Goal: Check status: Check status

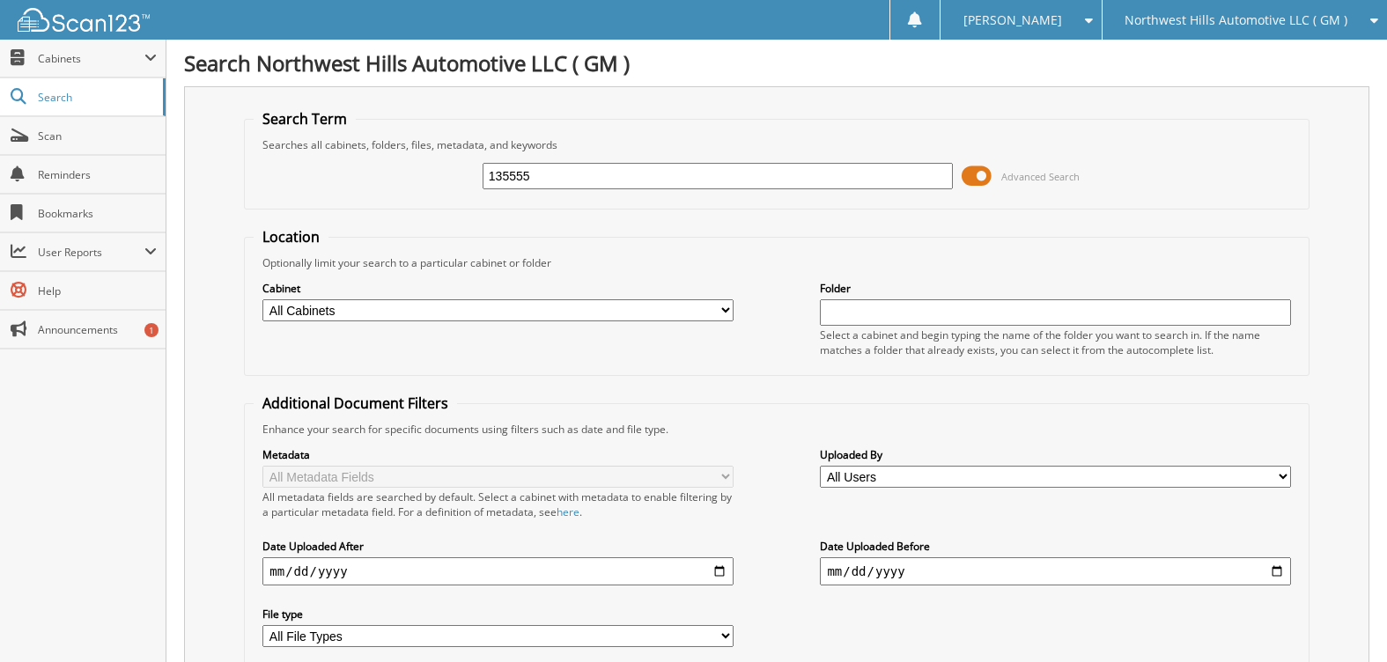
type input "135555"
click at [971, 171] on span at bounding box center [976, 176] width 30 height 26
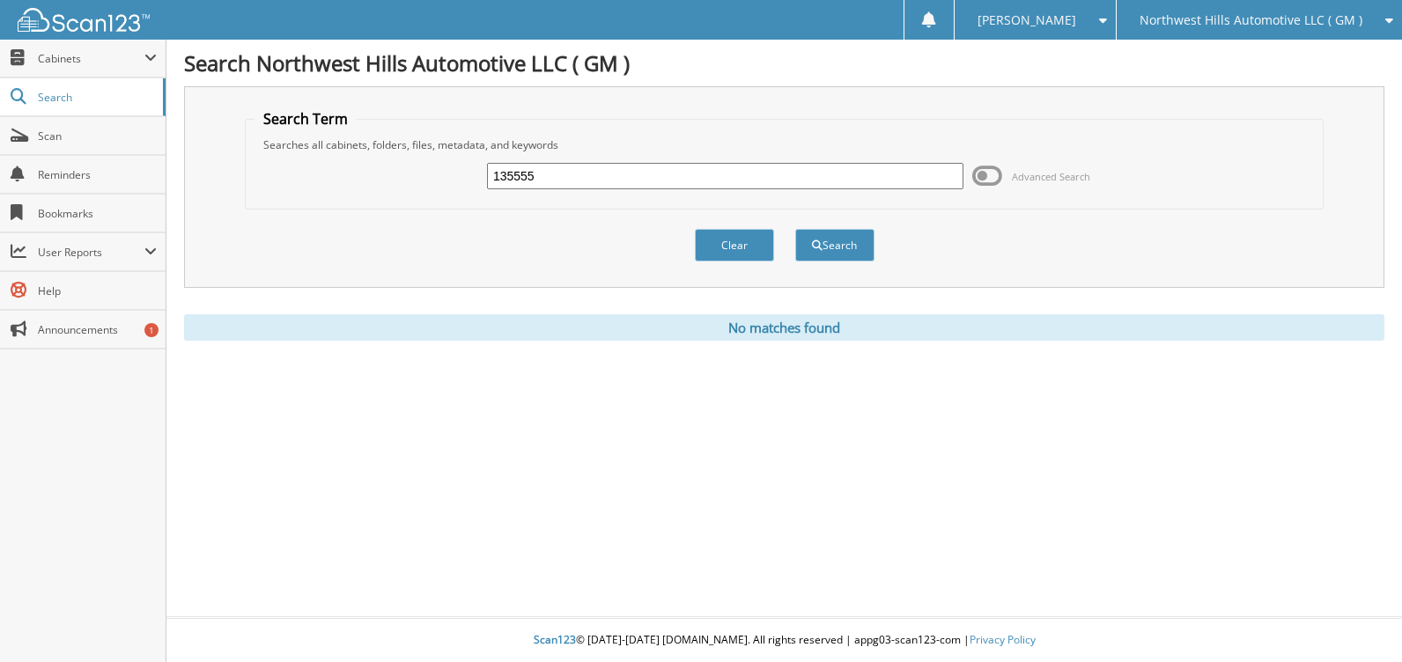
click at [996, 173] on span at bounding box center [987, 176] width 30 height 26
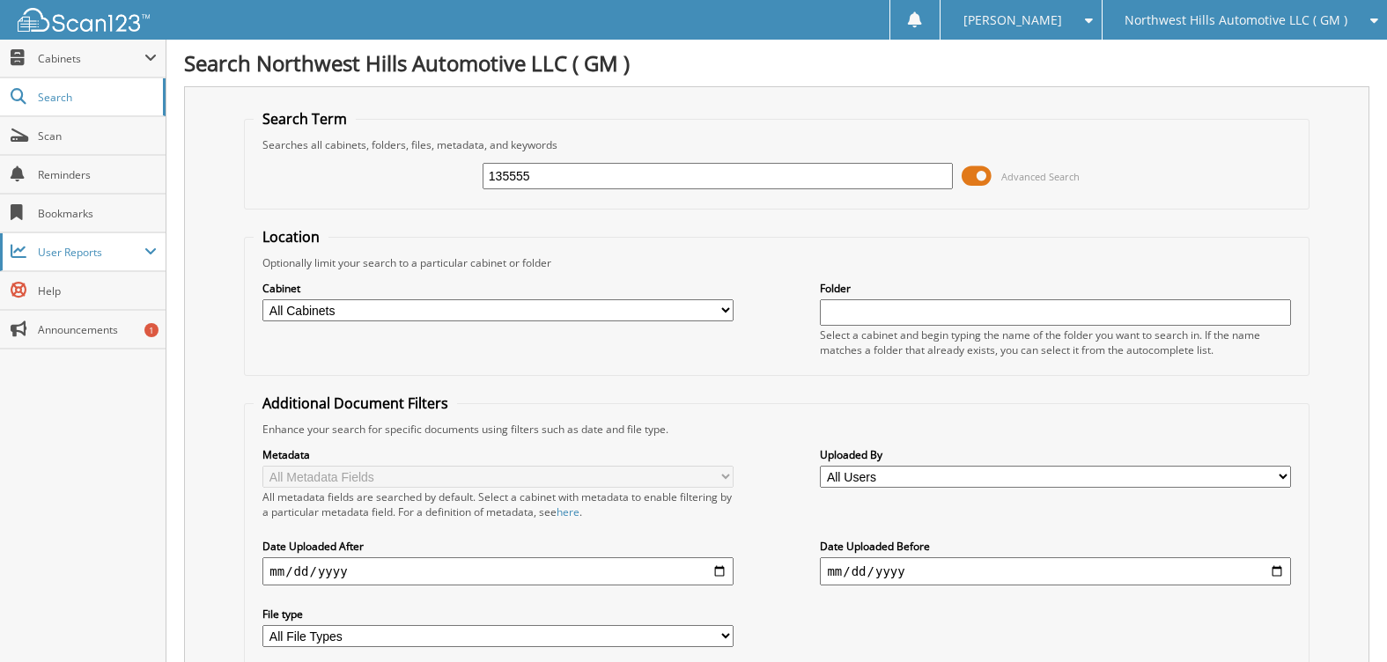
click at [113, 255] on span "User Reports" at bounding box center [91, 252] width 107 height 15
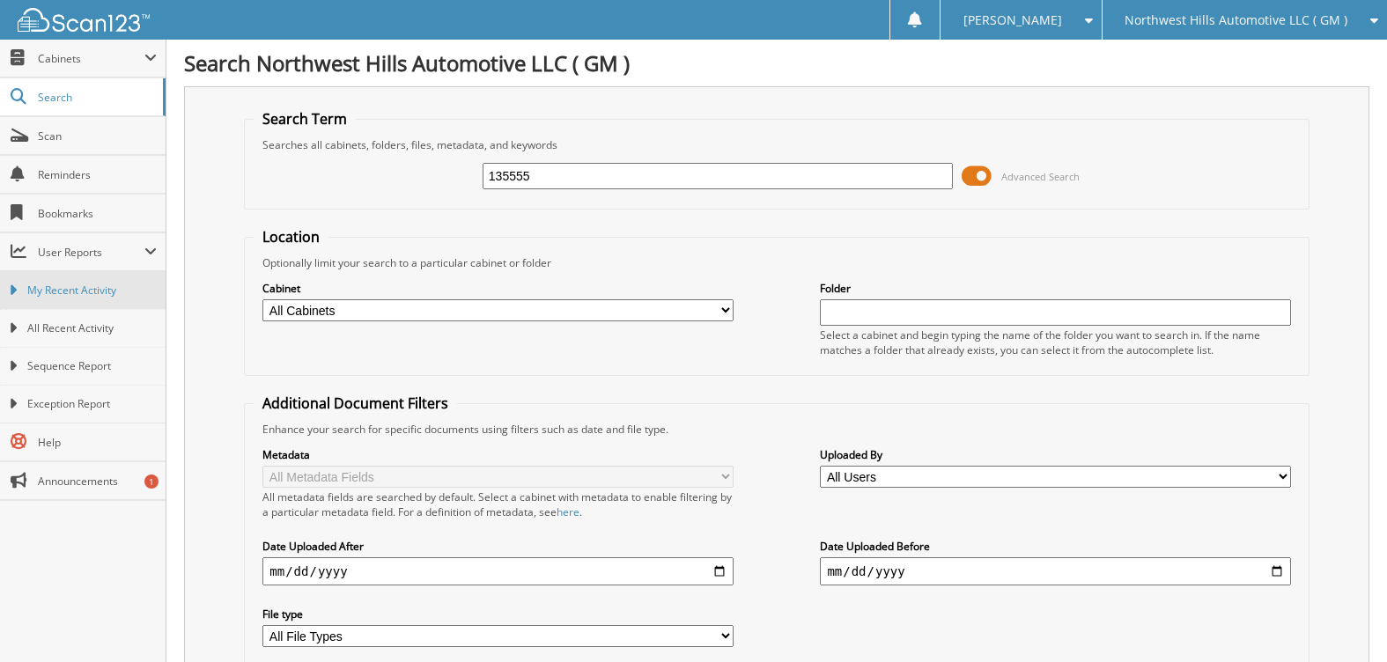
click at [98, 292] on span "My Recent Activity" at bounding box center [91, 291] width 129 height 16
